Goal: Task Accomplishment & Management: Manage account settings

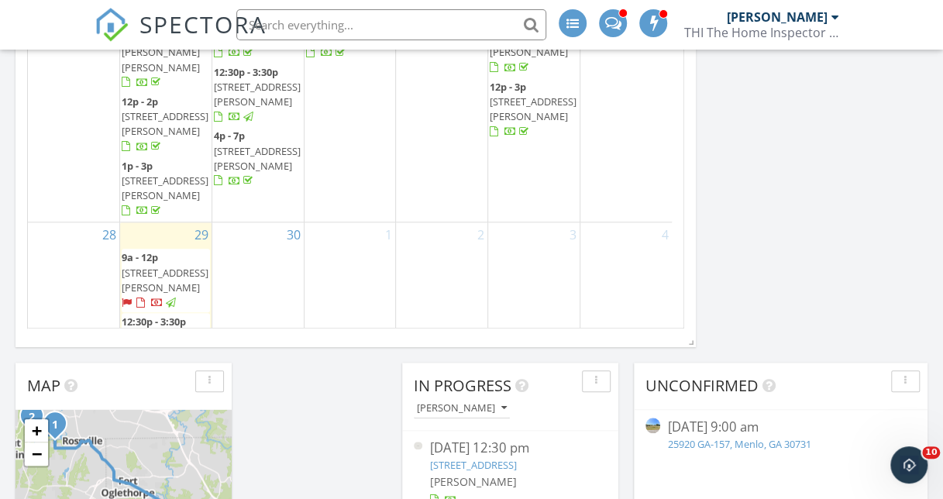
scroll to position [657, 0]
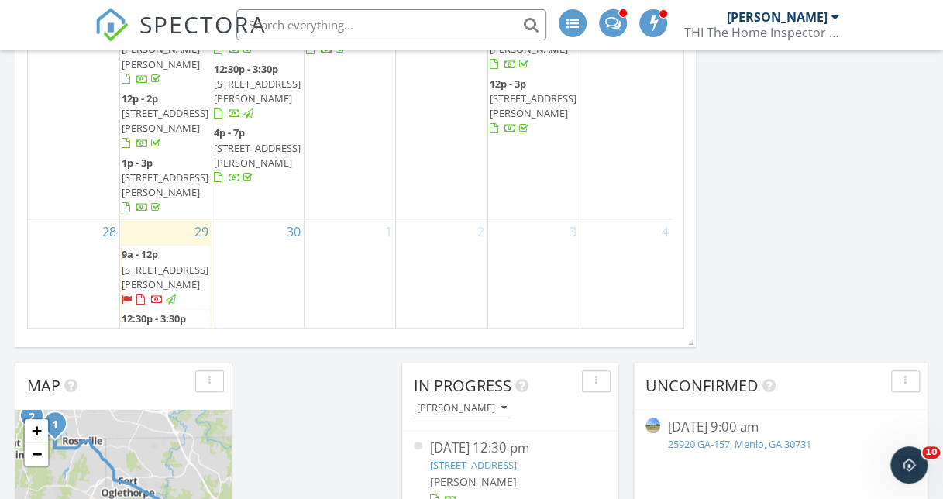
click at [148, 326] on span "5422 St Elmo Ave, Chattanooga 37409" at bounding box center [165, 333] width 87 height 14
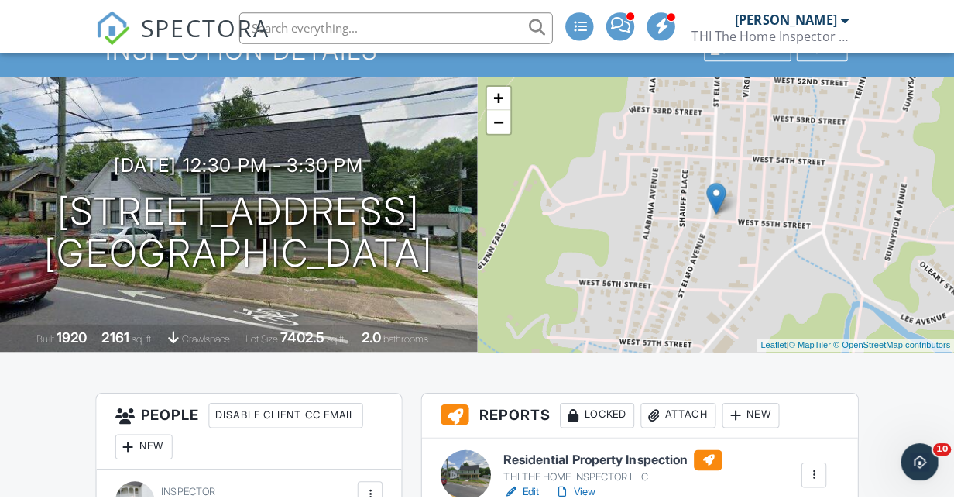
scroll to position [77, 0]
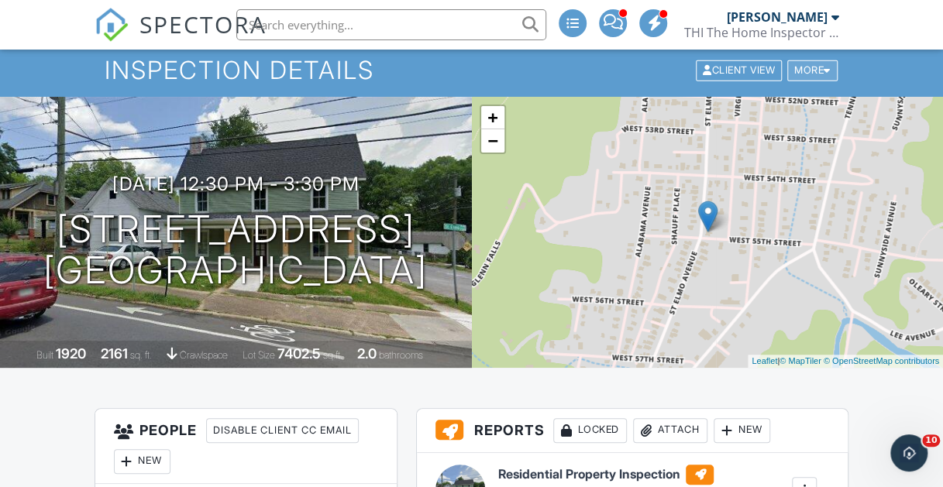
click at [826, 69] on div at bounding box center [826, 71] width 7 height 10
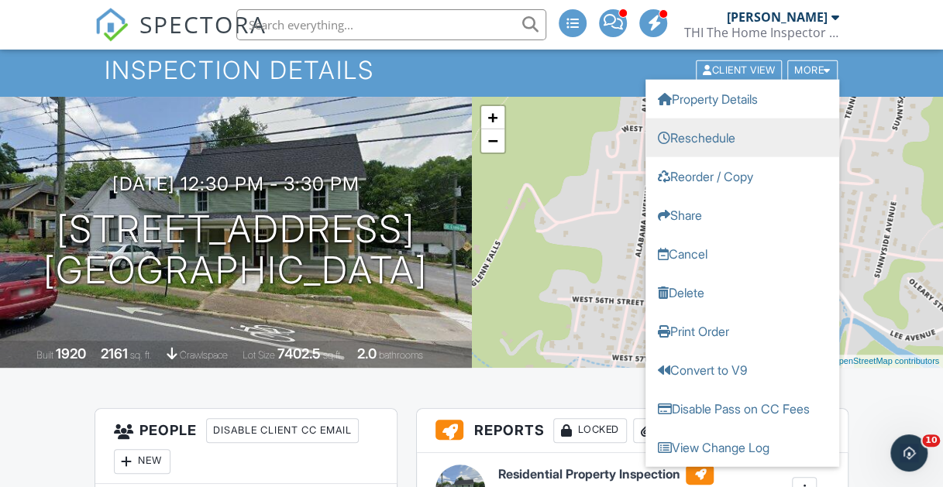
click at [716, 139] on link "Reschedule" at bounding box center [742, 138] width 194 height 39
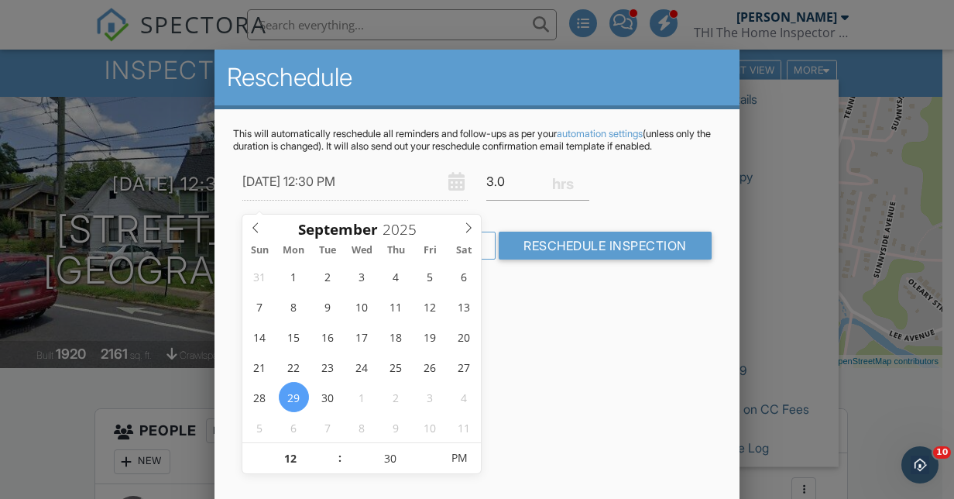
click at [815, 145] on div at bounding box center [477, 235] width 954 height 624
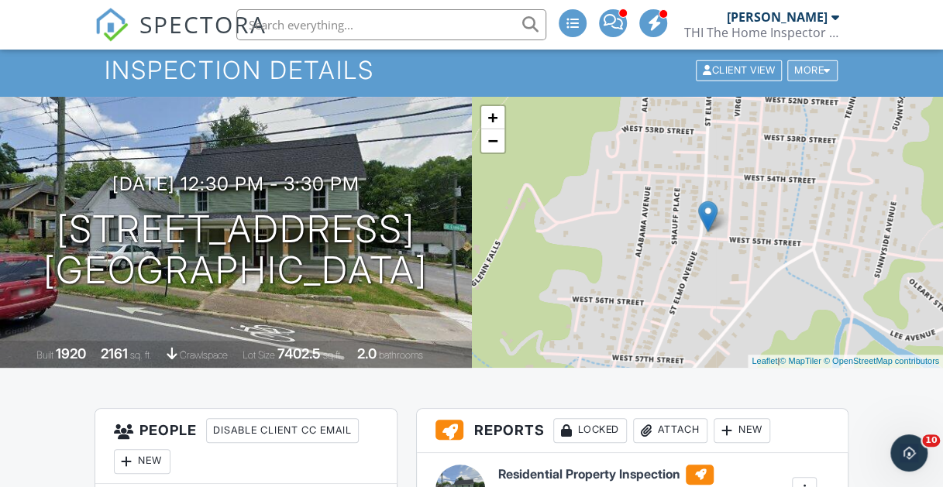
click at [823, 74] on div at bounding box center [826, 71] width 7 height 10
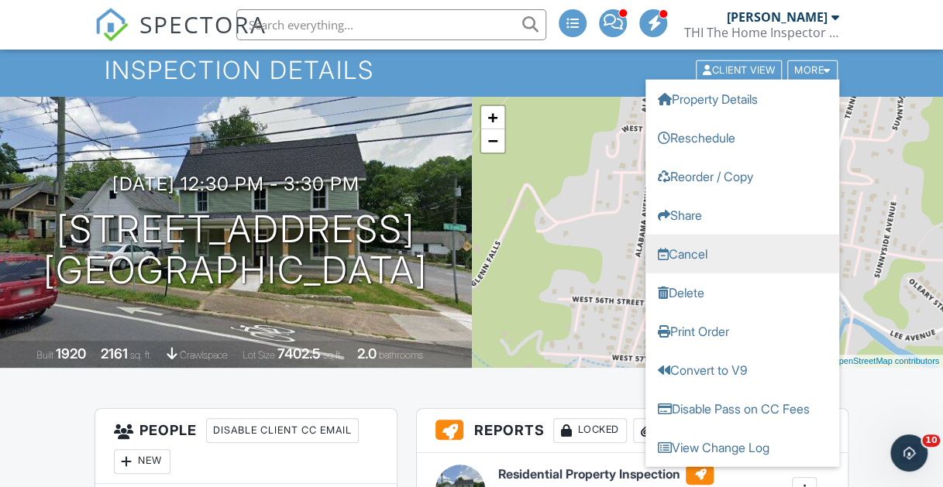
click at [683, 253] on link "Cancel" at bounding box center [742, 254] width 194 height 39
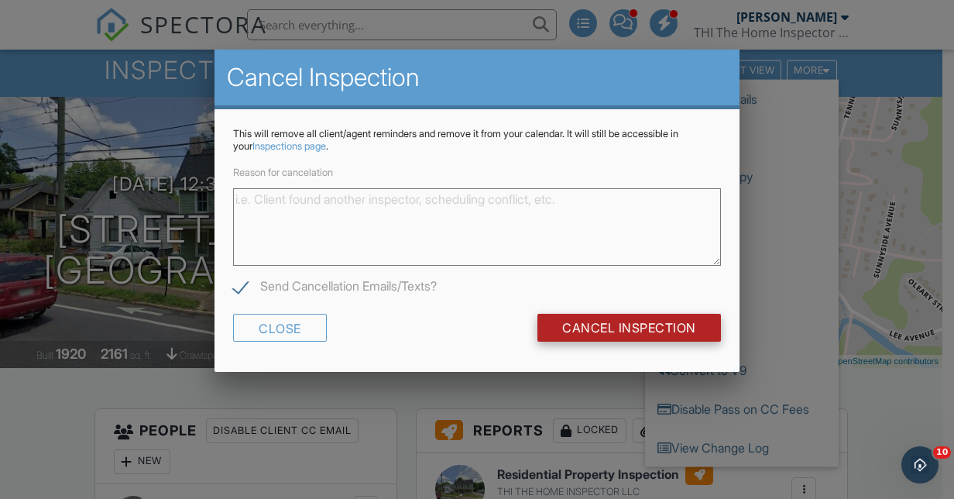
click at [619, 328] on input "Cancel Inspection" at bounding box center [630, 328] width 184 height 28
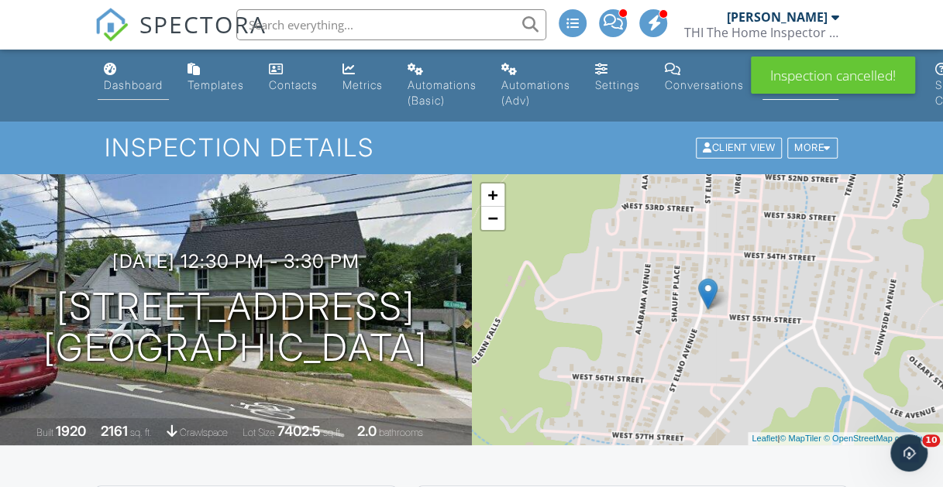
click at [140, 86] on div "Dashboard" at bounding box center [133, 84] width 59 height 13
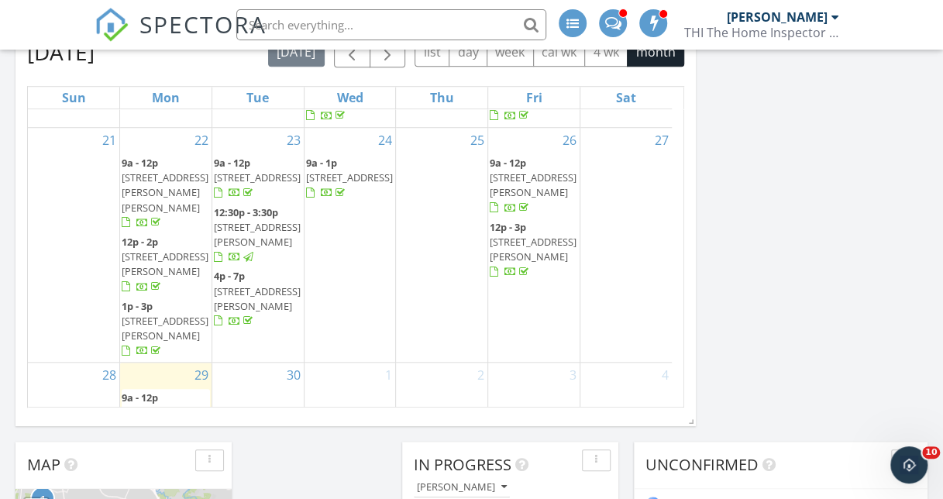
scroll to position [697, 0]
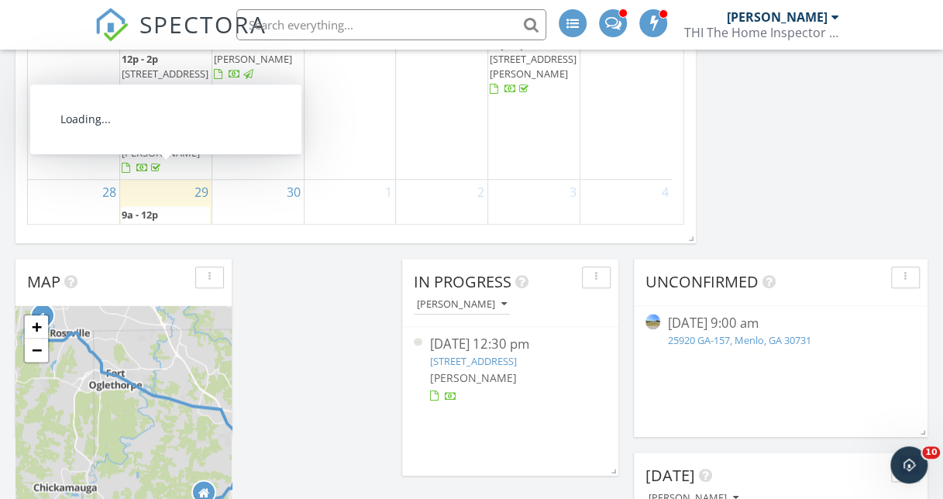
click at [151, 223] on span "1014 Wilson Rd, Rossville 30741" at bounding box center [165, 237] width 87 height 29
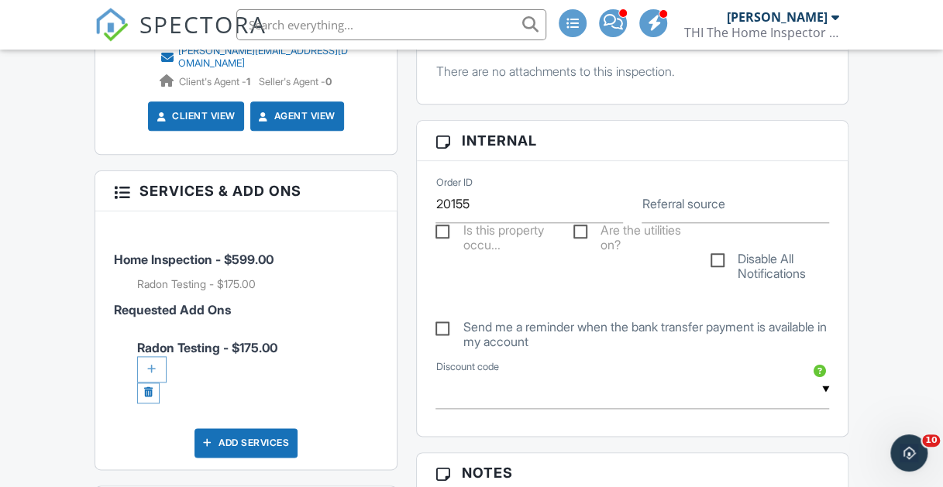
scroll to position [852, 0]
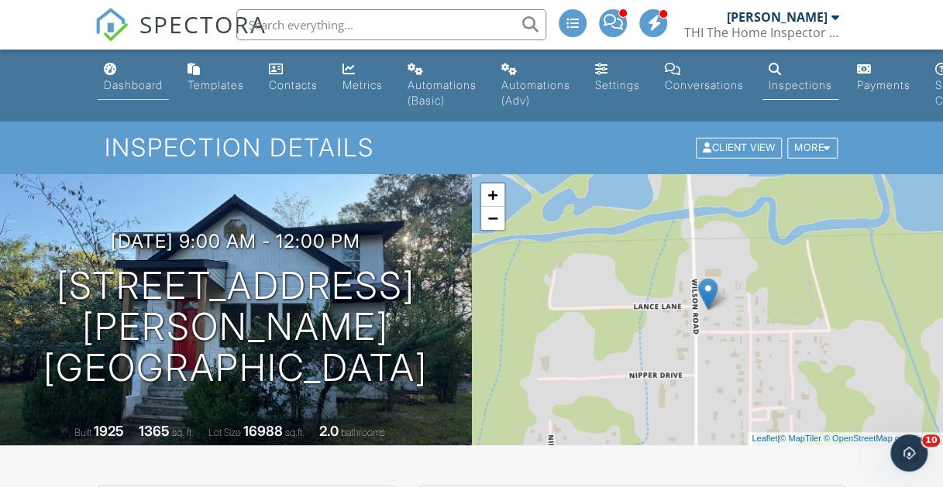
click at [114, 88] on div "Dashboard" at bounding box center [133, 84] width 59 height 13
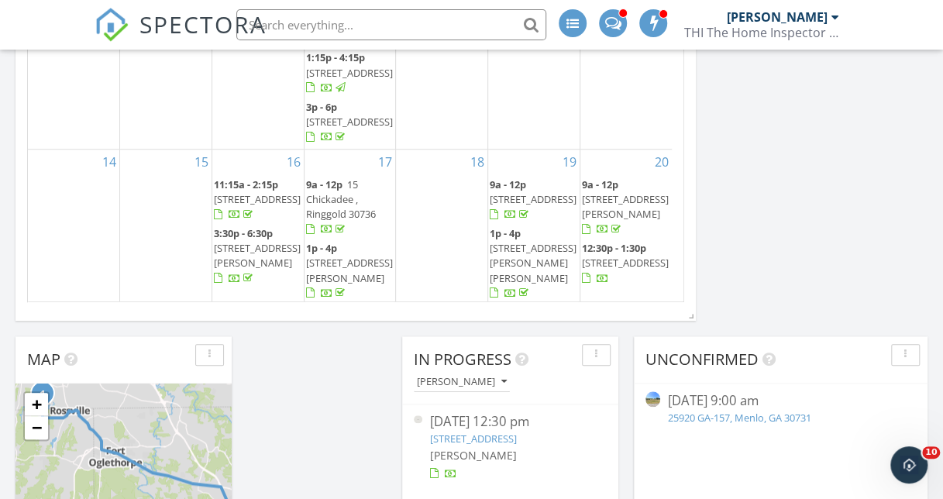
scroll to position [593, 0]
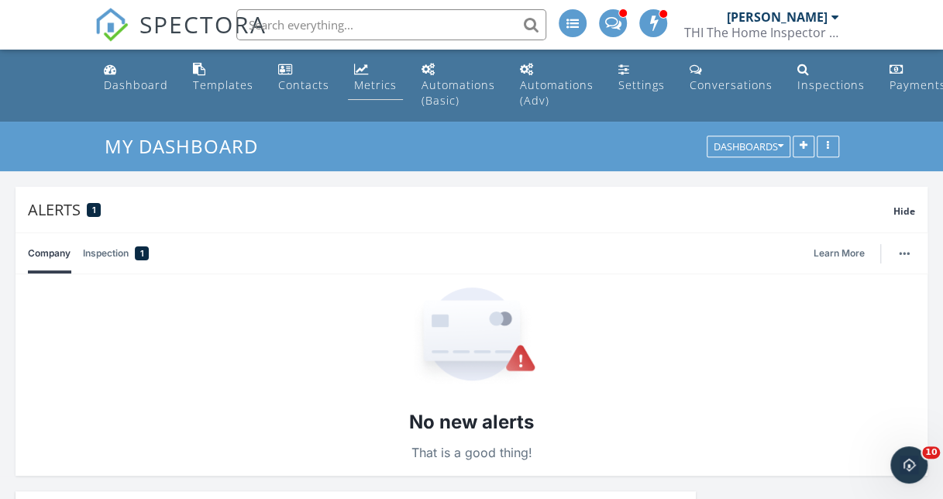
click at [362, 85] on div "Metrics" at bounding box center [375, 84] width 43 height 15
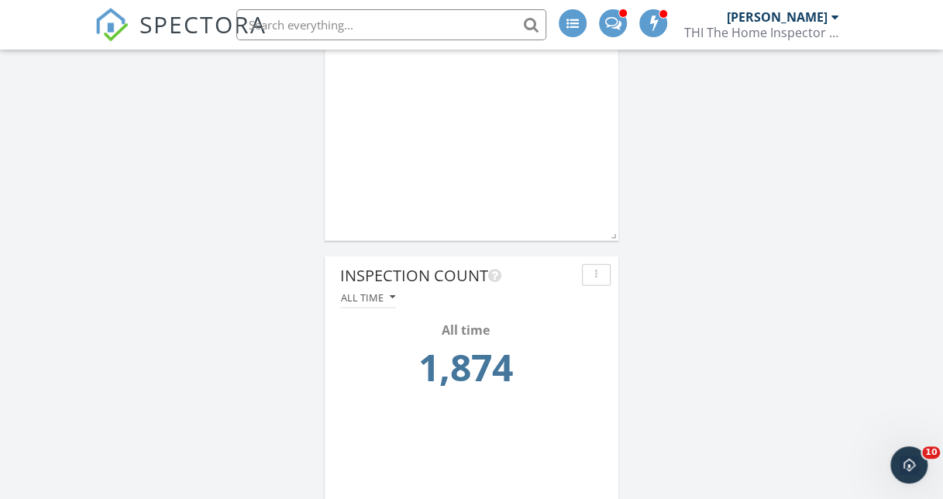
scroll to position [2084, 0]
